Goal: Consume media (video, audio)

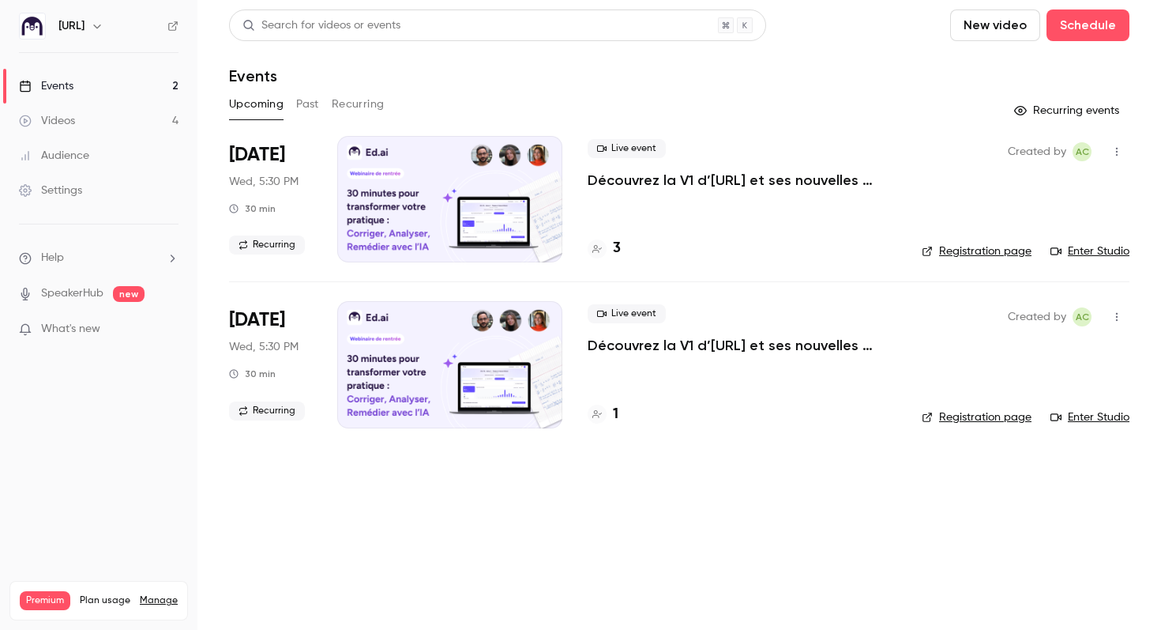
click at [314, 106] on button "Past" at bounding box center [307, 104] width 23 height 25
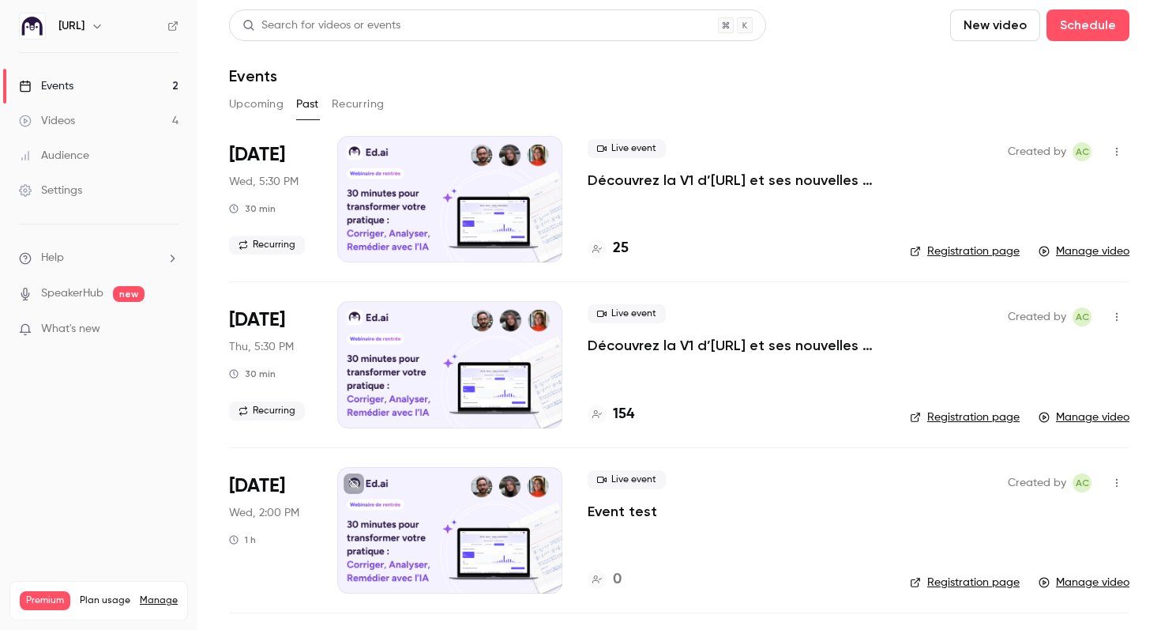
click at [682, 182] on p "Découvrez la V1 d’[URL] et ses nouvelles fonctionnalités !" at bounding box center [736, 180] width 297 height 19
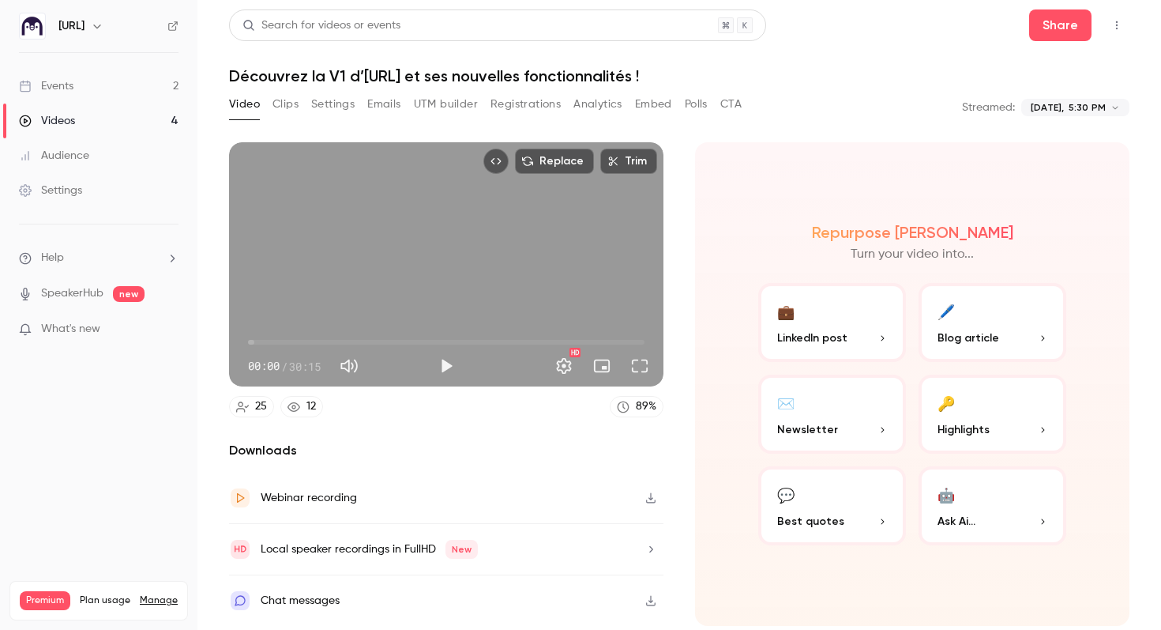
click at [455, 367] on button "Play" at bounding box center [447, 366] width 32 height 32
click at [446, 365] on button "Pause" at bounding box center [447, 366] width 32 height 32
click at [438, 361] on button "Play" at bounding box center [447, 366] width 32 height 32
click at [275, 343] on span "02:03" at bounding box center [446, 341] width 397 height 25
click at [273, 343] on span "02:03" at bounding box center [275, 342] width 5 height 5
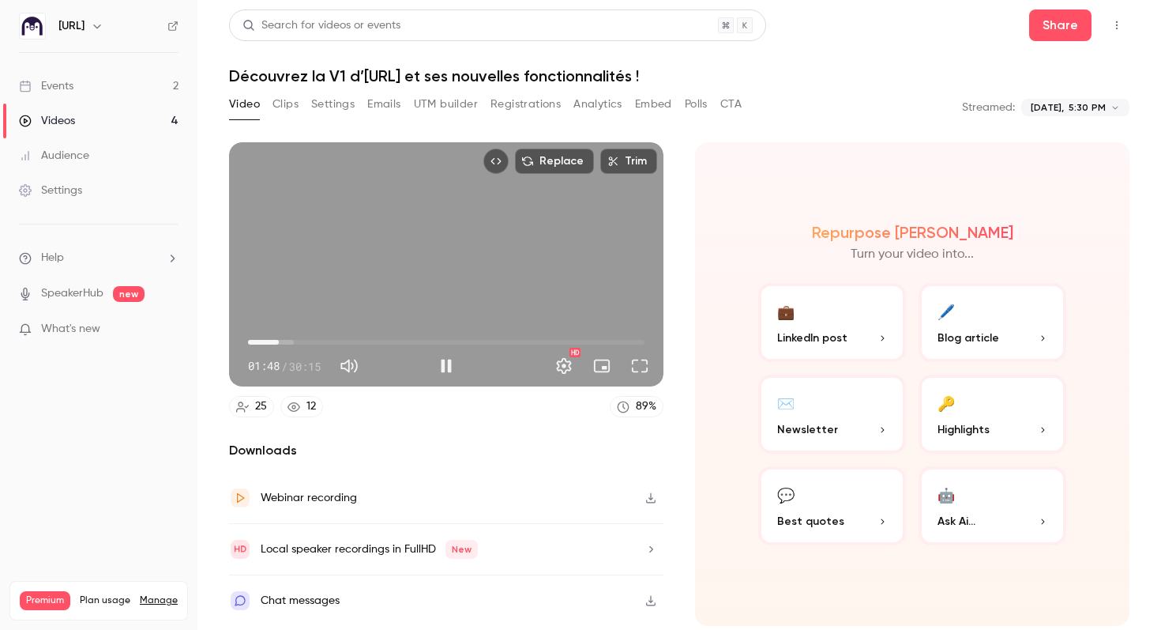
click at [279, 344] on span "02:21" at bounding box center [278, 342] width 5 height 5
click at [277, 342] on span "02:13" at bounding box center [277, 342] width 5 height 5
click at [303, 341] on span "04:09" at bounding box center [446, 341] width 397 height 25
click at [346, 339] on span "04:10" at bounding box center [446, 341] width 397 height 25
click at [419, 341] on span "13:04" at bounding box center [446, 341] width 397 height 25
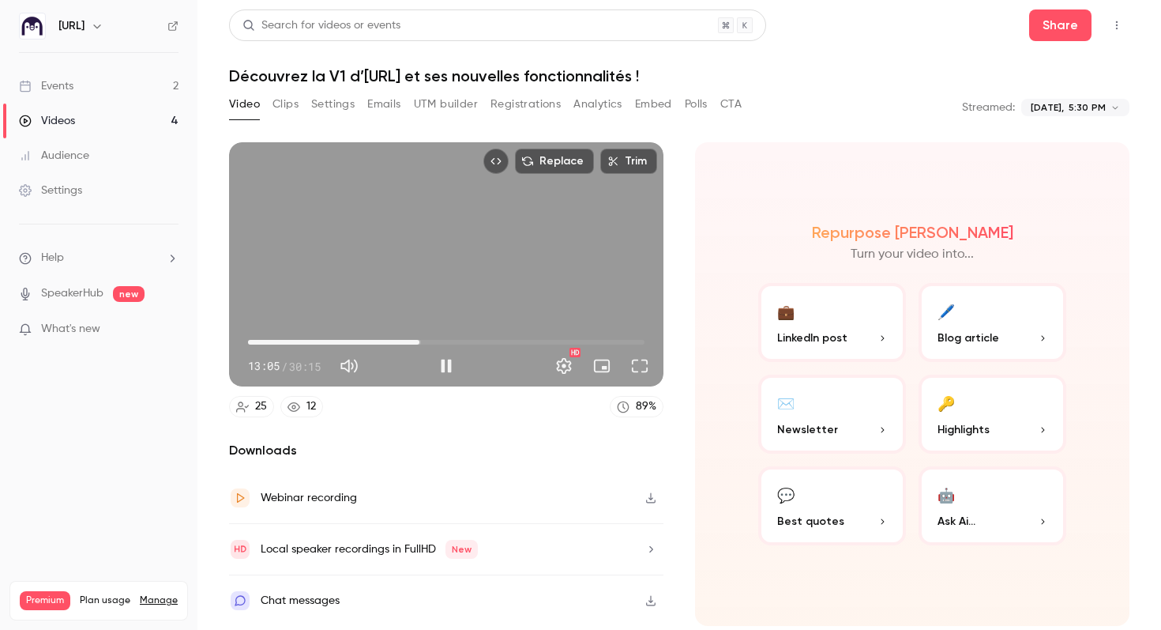
click at [434, 341] on span "13:05" at bounding box center [446, 341] width 397 height 25
click at [465, 338] on span "16:34" at bounding box center [446, 341] width 397 height 25
click at [494, 341] on span "18:44" at bounding box center [446, 341] width 397 height 25
click at [517, 341] on span "18:44" at bounding box center [446, 341] width 397 height 25
click at [536, 342] on span "22:00" at bounding box center [446, 341] width 397 height 25
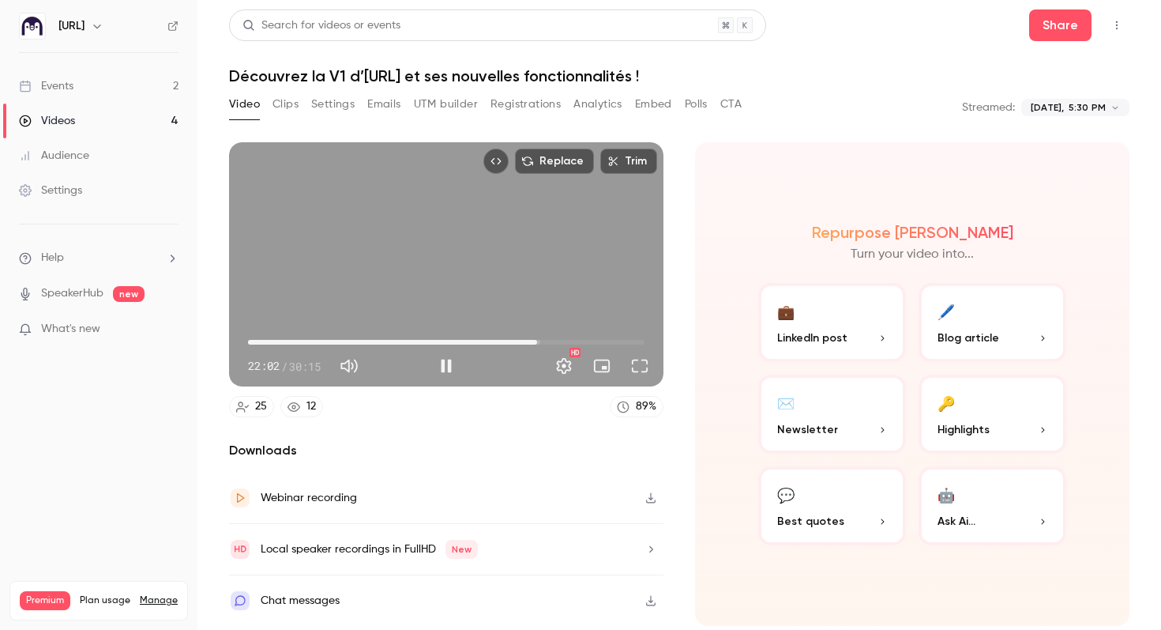
click at [548, 340] on span "22:02" at bounding box center [446, 341] width 397 height 25
click at [562, 341] on span "22:56" at bounding box center [446, 341] width 397 height 25
click at [588, 342] on span "25:58" at bounding box center [446, 341] width 397 height 25
click at [603, 338] on span "27:03" at bounding box center [446, 341] width 397 height 25
click at [622, 342] on span "27:03" at bounding box center [446, 341] width 397 height 25
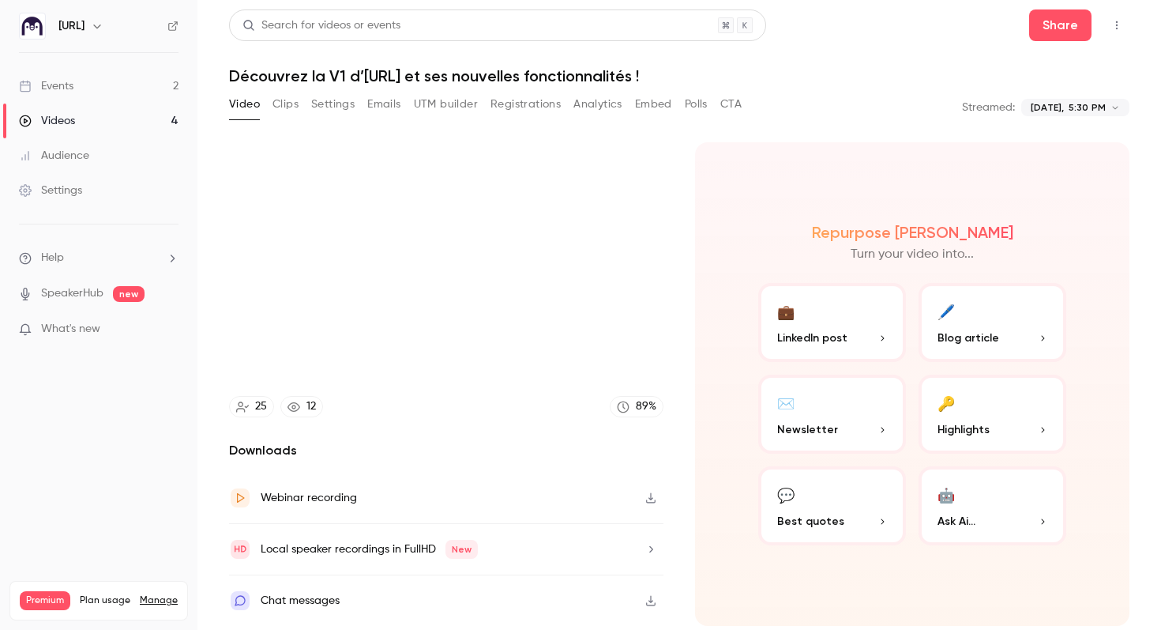
click at [633, 343] on video at bounding box center [446, 264] width 434 height 244
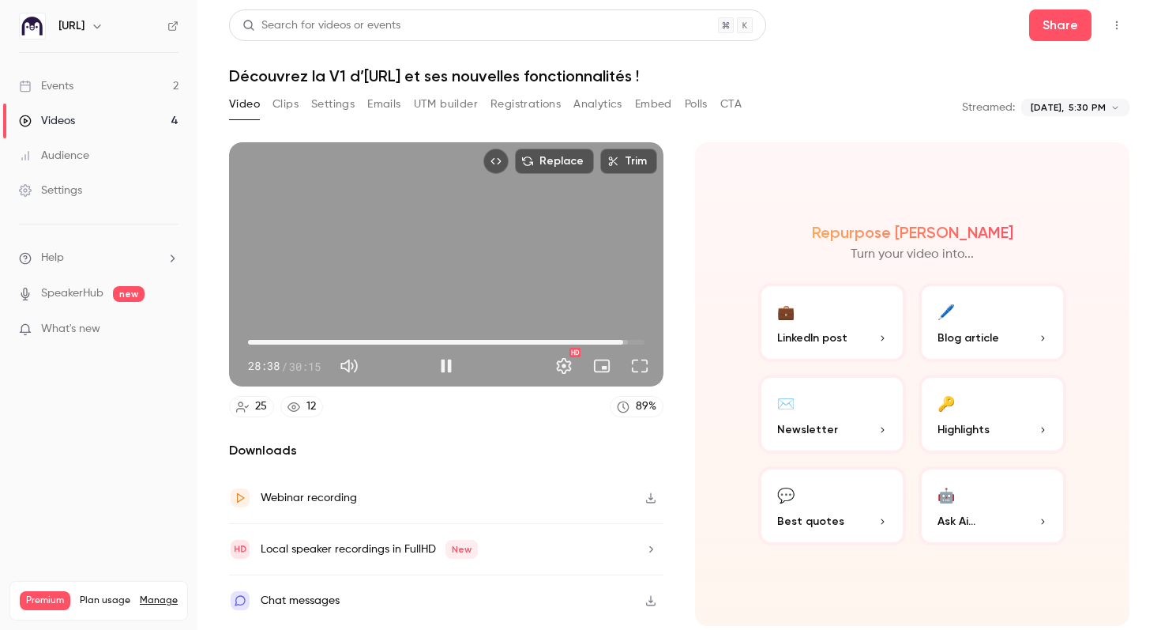
click at [626, 340] on span "28:38" at bounding box center [623, 342] width 5 height 5
click at [632, 342] on span "29:07" at bounding box center [629, 342] width 5 height 5
click at [447, 343] on span "15:11" at bounding box center [446, 341] width 397 height 25
click at [461, 341] on span "15:12" at bounding box center [446, 341] width 397 height 25
click at [371, 343] on span "09:24" at bounding box center [446, 341] width 397 height 25
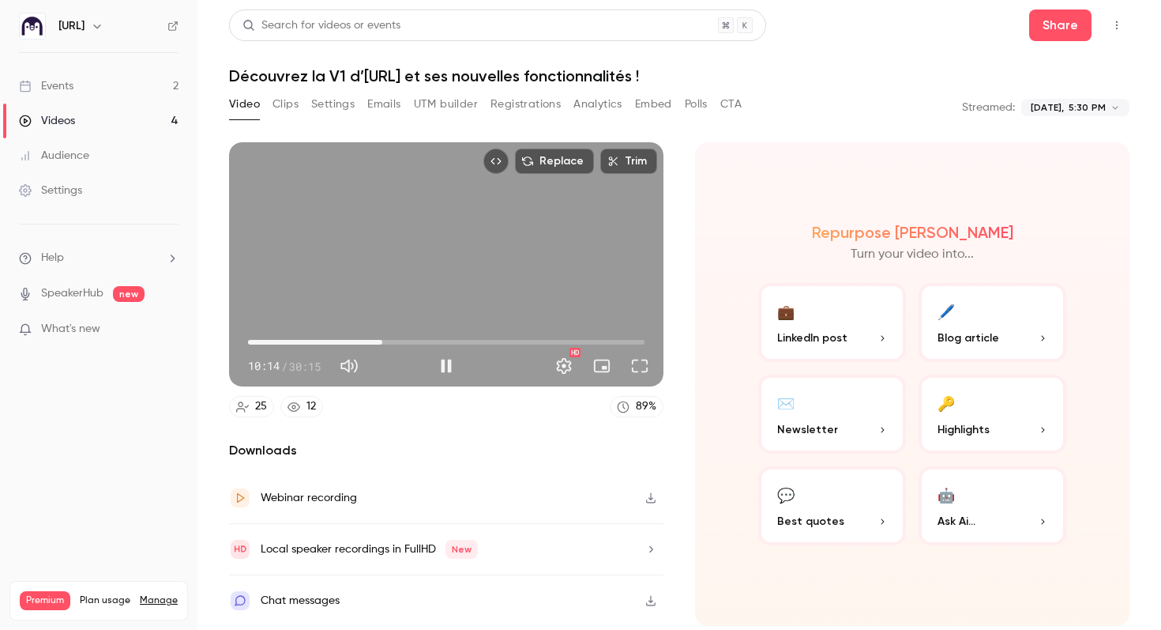
click at [382, 344] on span "10:14" at bounding box center [382, 342] width 5 height 5
click at [307, 342] on span "04:31" at bounding box center [446, 341] width 397 height 25
click at [291, 341] on span "03:18" at bounding box center [446, 341] width 397 height 25
click at [271, 342] on span "01:44" at bounding box center [446, 341] width 397 height 25
click at [274, 340] on span "01:48" at bounding box center [271, 342] width 5 height 5
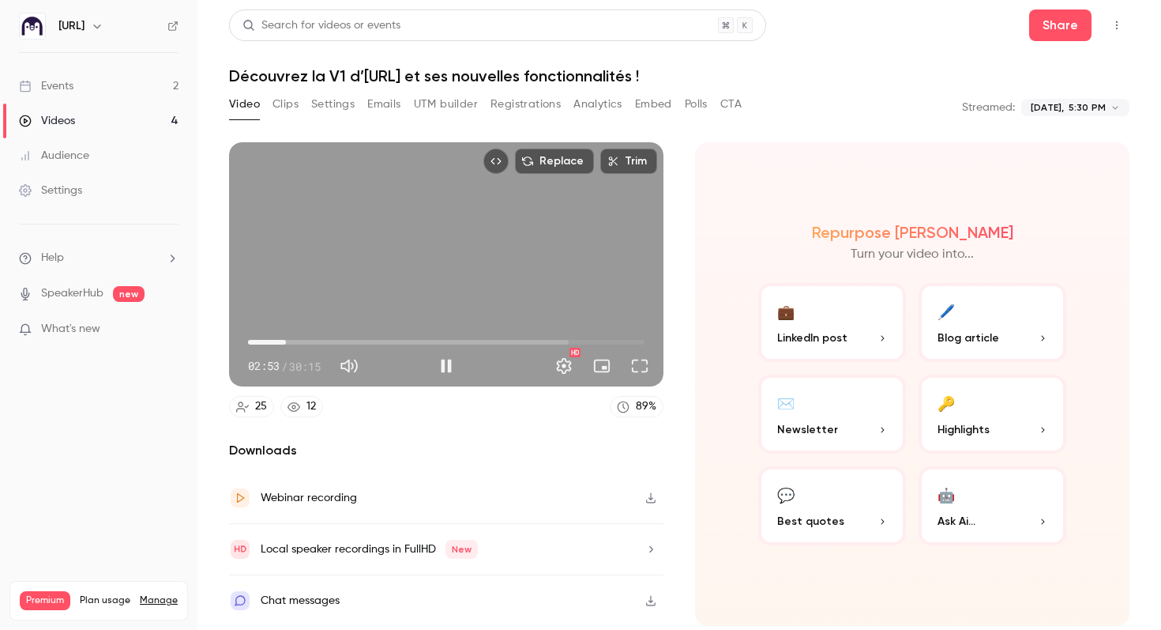
click at [286, 342] on span "02:53" at bounding box center [286, 342] width 5 height 5
click at [293, 343] on span "03:26" at bounding box center [293, 342] width 5 height 5
click at [299, 343] on span "03:55" at bounding box center [299, 342] width 5 height 5
click at [305, 343] on span "04:20" at bounding box center [305, 342] width 5 height 5
click at [310, 343] on span "04:42" at bounding box center [309, 342] width 5 height 5
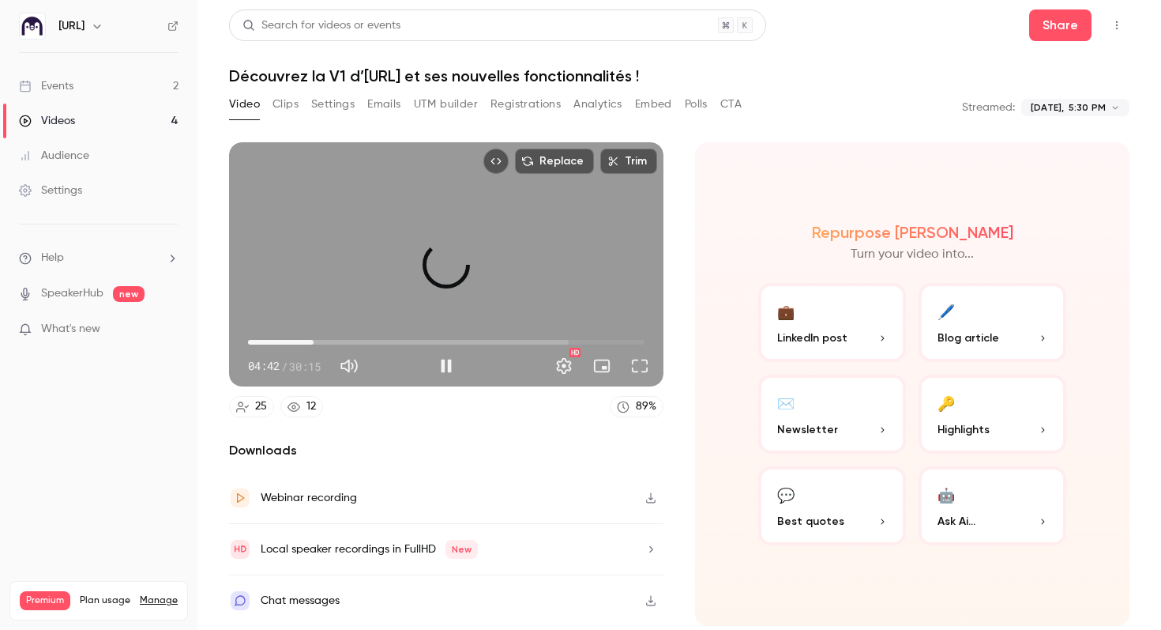
click at [314, 343] on span "05:00" at bounding box center [313, 342] width 5 height 5
click at [316, 344] on span "05:00" at bounding box center [313, 342] width 5 height 5
click at [290, 341] on span "03:11" at bounding box center [446, 341] width 397 height 25
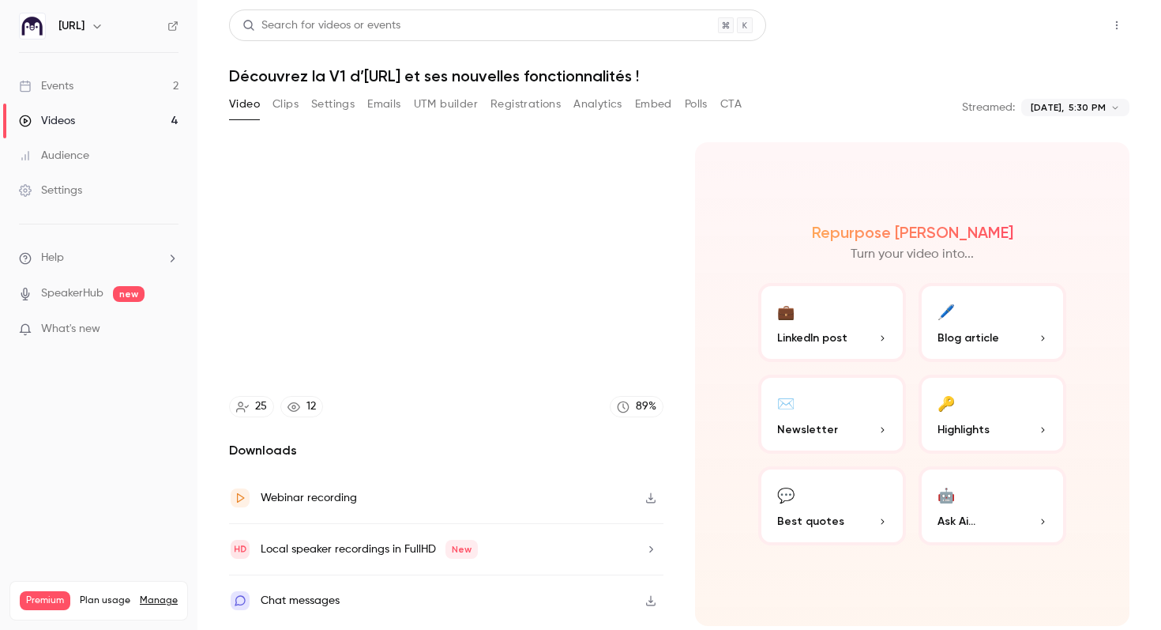
click at [1066, 17] on button "Share" at bounding box center [1060, 25] width 62 height 32
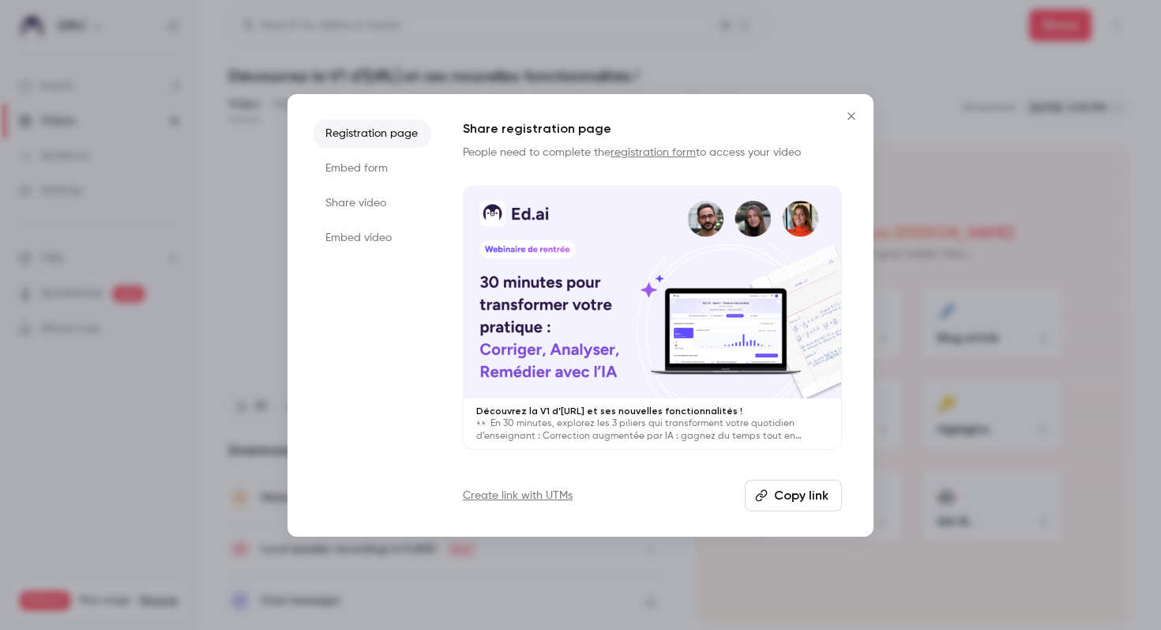
click at [361, 205] on li "Share video" at bounding box center [372, 203] width 118 height 28
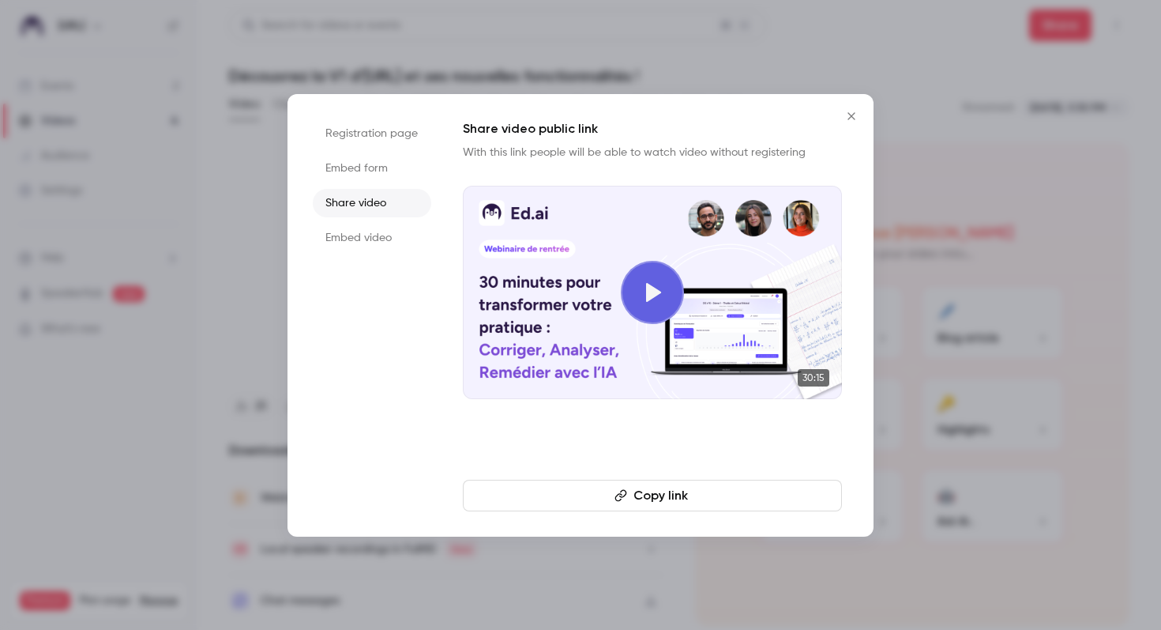
click at [671, 494] on button "Copy link" at bounding box center [652, 495] width 379 height 32
click at [852, 121] on icon "Close" at bounding box center [851, 116] width 19 height 13
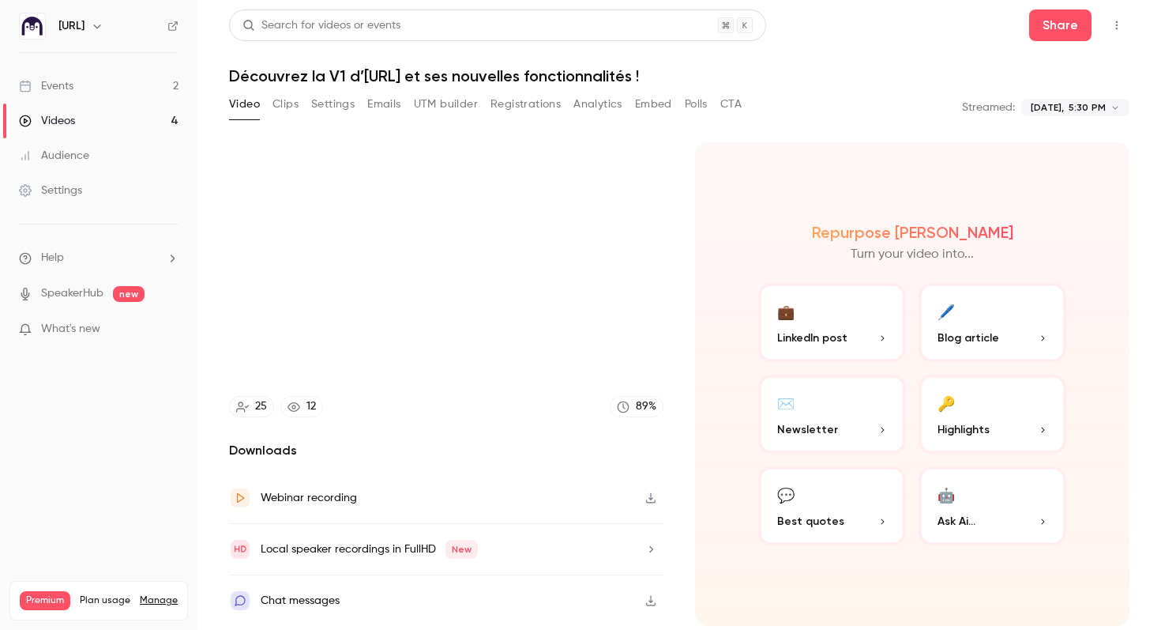
type input "*****"
